Goal: Navigation & Orientation: Find specific page/section

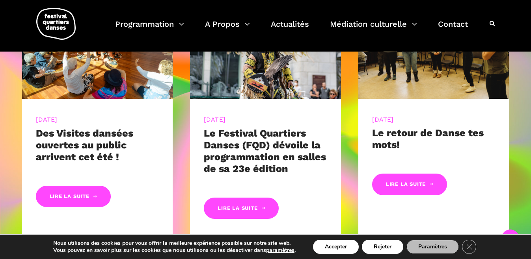
scroll to position [413, 0]
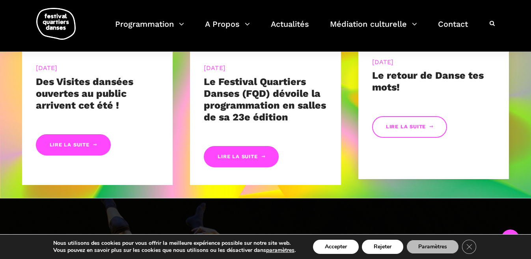
click at [403, 122] on link "Lire la suite" at bounding box center [409, 127] width 75 height 22
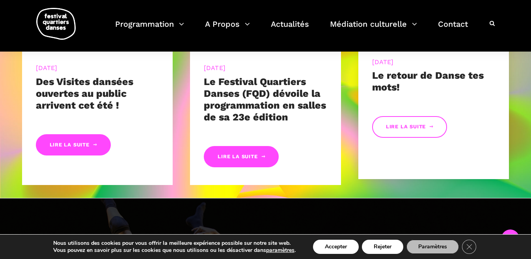
scroll to position [410, 0]
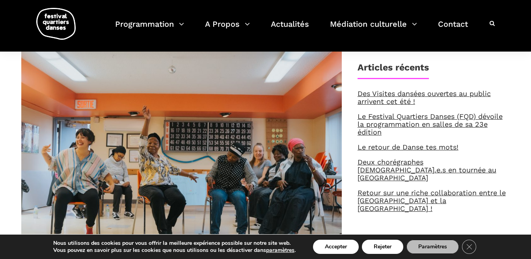
scroll to position [93, 0]
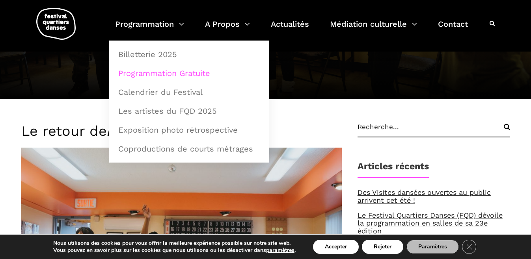
click at [194, 75] on link "Programmation Gratuite" at bounding box center [189, 73] width 151 height 18
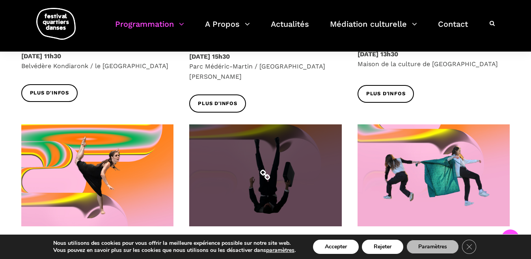
scroll to position [404, 0]
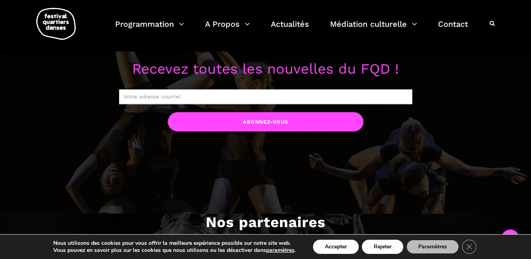
scroll to position [914, 0]
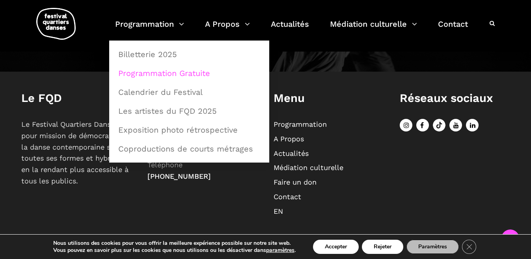
click at [165, 75] on link "Programmation Gratuite" at bounding box center [189, 73] width 151 height 18
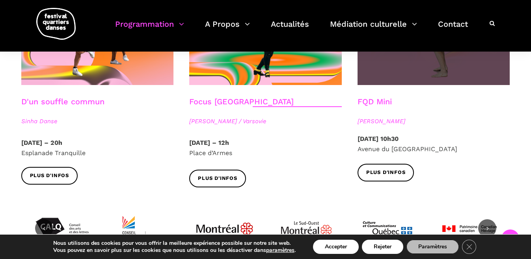
scroll to position [927, 0]
